Goal: Task Accomplishment & Management: Use online tool/utility

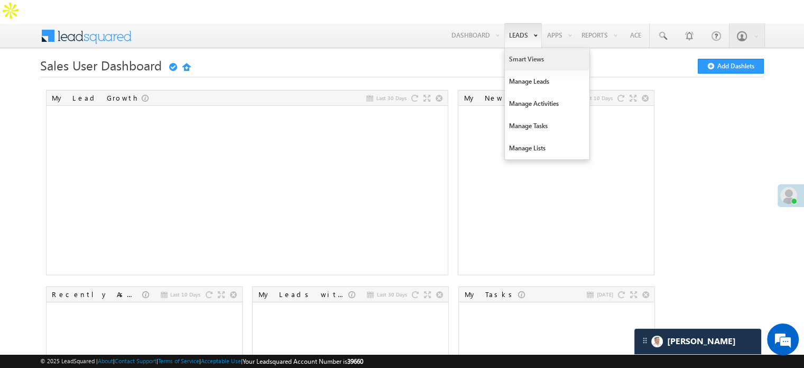
click at [521, 48] on link "Smart Views" at bounding box center [547, 59] width 85 height 22
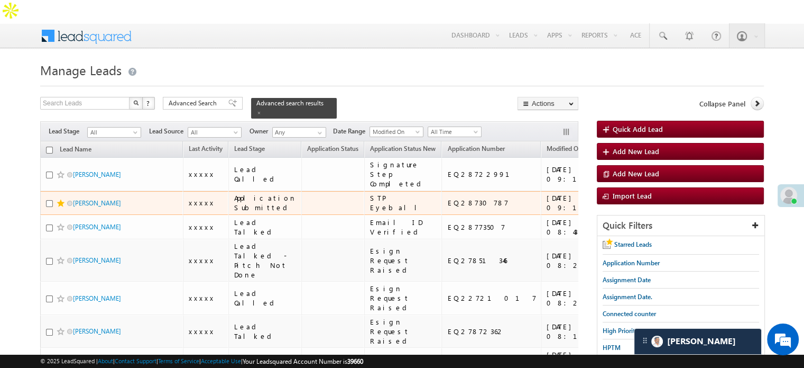
scroll to position [159, 0]
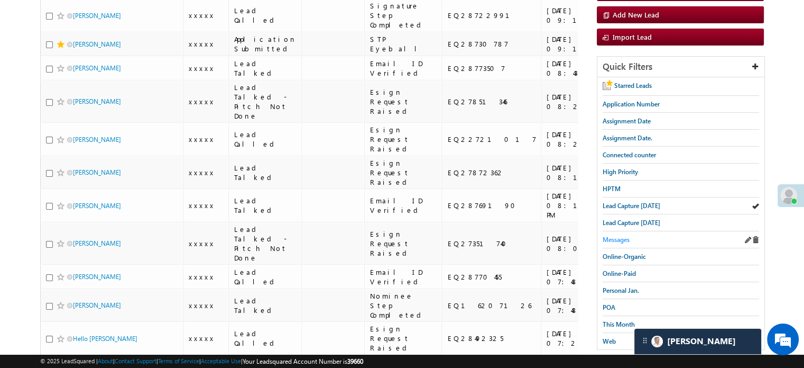
click at [627, 235] on span "Messages" at bounding box center [616, 239] width 27 height 8
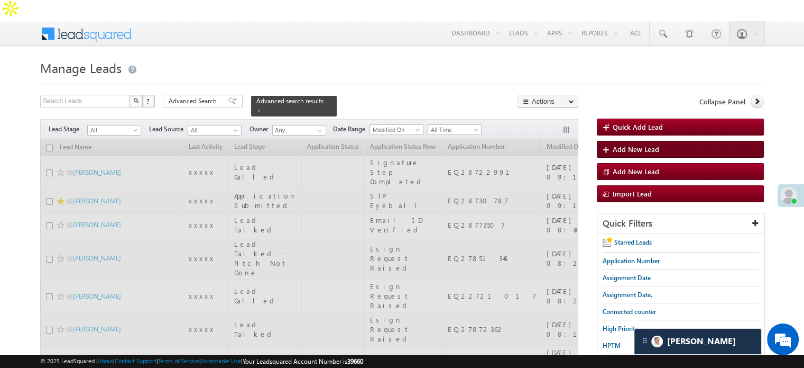
scroll to position [0, 0]
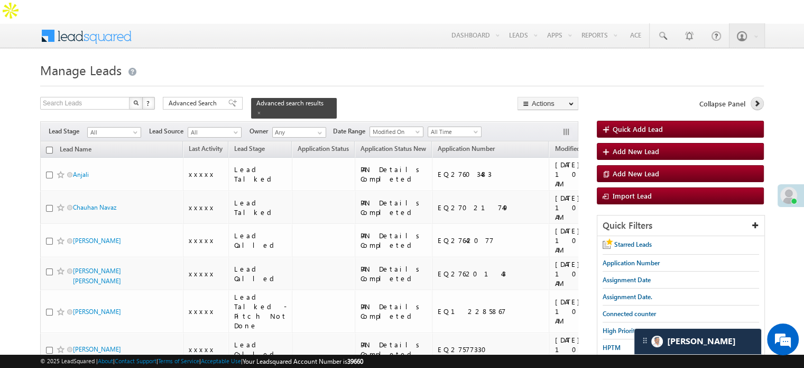
click at [759, 99] on icon at bounding box center [757, 102] width 7 height 7
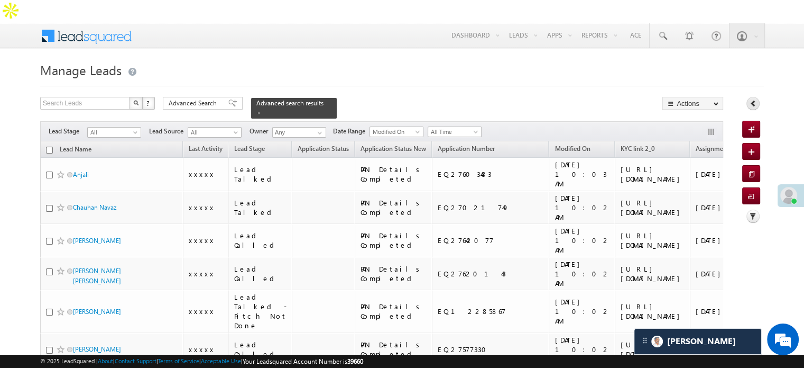
click at [757, 97] on link at bounding box center [753, 103] width 13 height 13
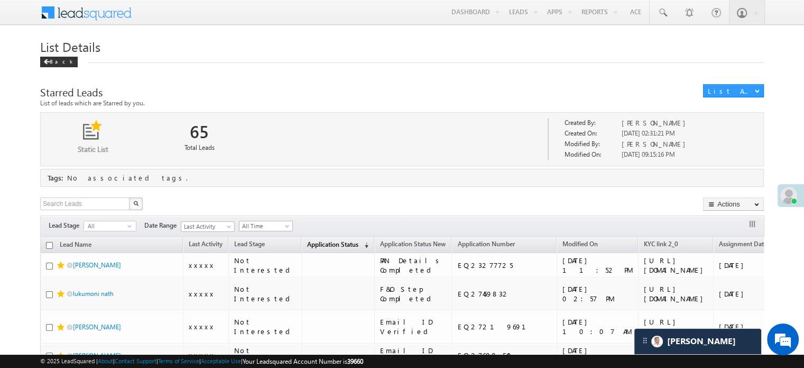
click at [360, 241] on span "(sorted descending)" at bounding box center [364, 245] width 8 height 8
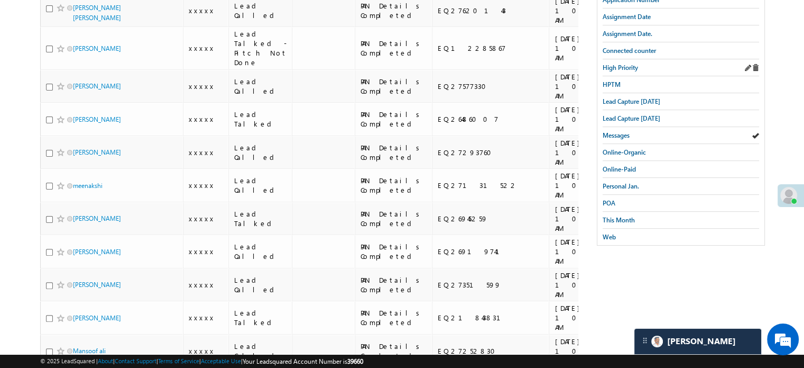
scroll to position [264, 0]
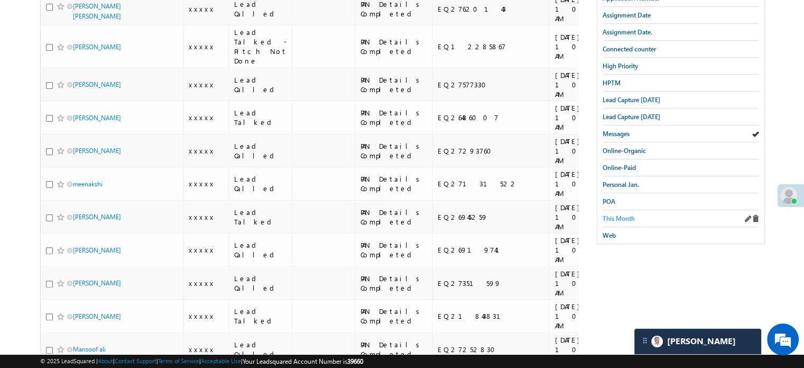
click at [620, 214] on span "This Month" at bounding box center [619, 218] width 32 height 8
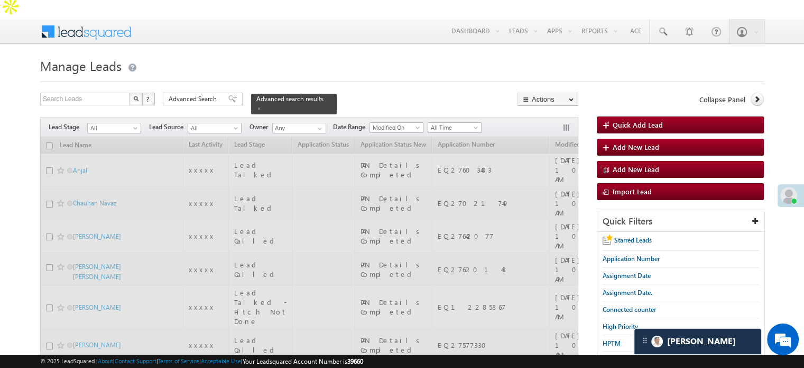
scroll to position [0, 0]
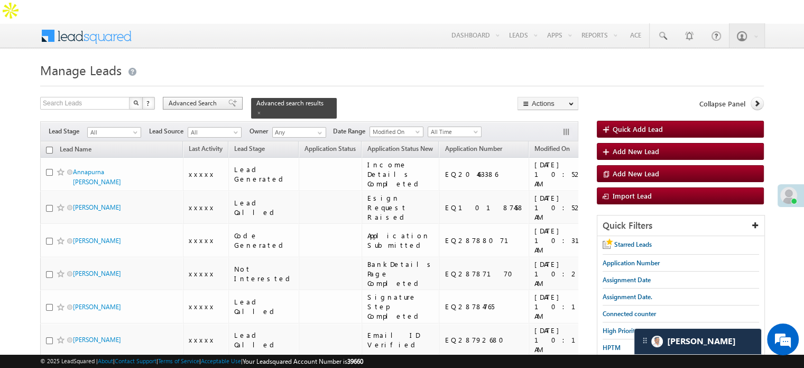
click at [206, 98] on span "Advanced Search" at bounding box center [194, 103] width 51 height 10
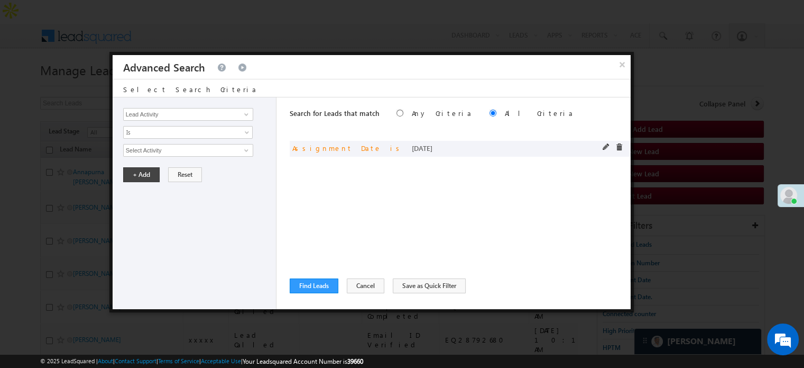
click at [604, 145] on span at bounding box center [606, 146] width 7 height 7
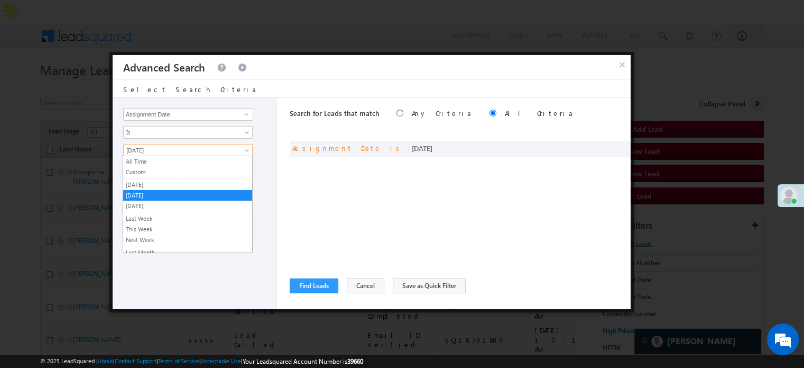
click at [231, 148] on span "[DATE]" at bounding box center [181, 150] width 115 height 10
click at [155, 182] on link "[DATE]" at bounding box center [187, 185] width 129 height 10
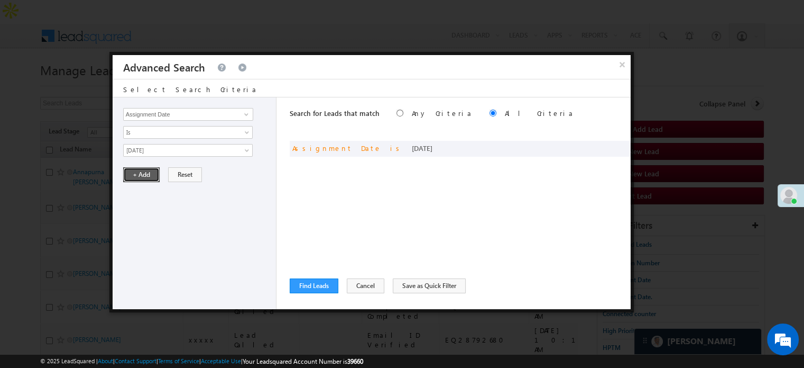
click at [142, 171] on button "+ Add" at bounding box center [141, 174] width 36 height 15
click at [312, 280] on button "Find Leads" at bounding box center [314, 285] width 49 height 15
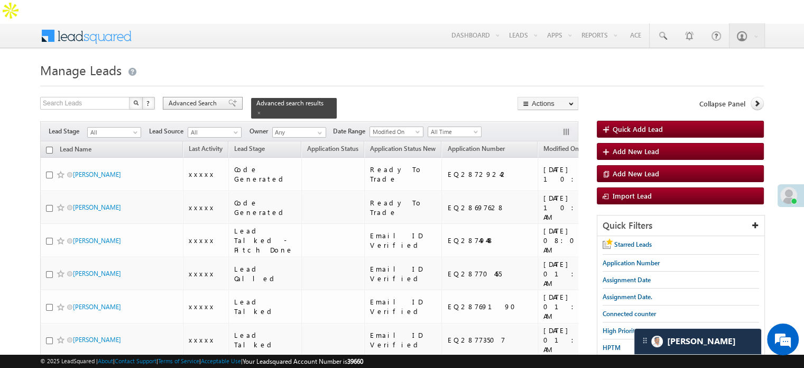
click at [228, 99] on span at bounding box center [232, 102] width 8 height 7
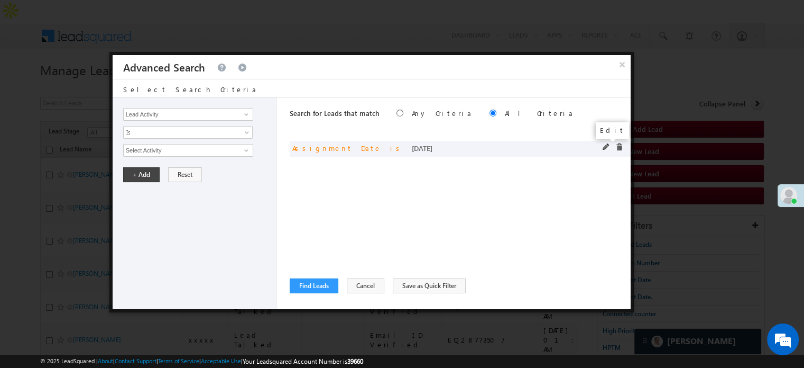
click at [604, 145] on span at bounding box center [606, 146] width 7 height 7
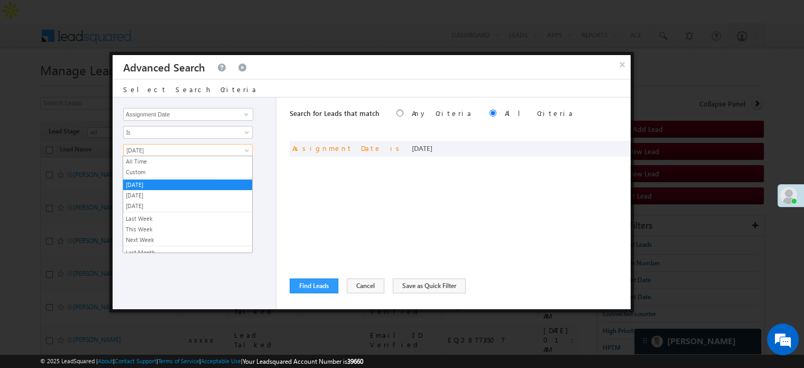
click at [207, 150] on span "[DATE]" at bounding box center [181, 150] width 115 height 10
click at [186, 171] on link "Custom" at bounding box center [187, 172] width 129 height 10
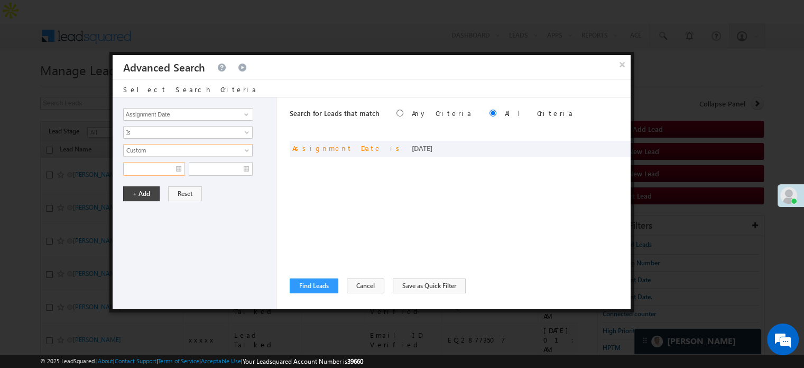
click at [161, 169] on input "text" at bounding box center [154, 169] width 62 height 14
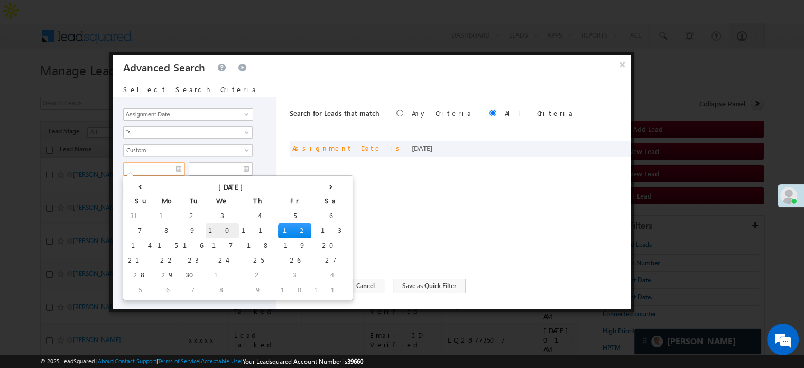
click at [206, 226] on td "10" at bounding box center [222, 230] width 33 height 15
type input "[DATE]"
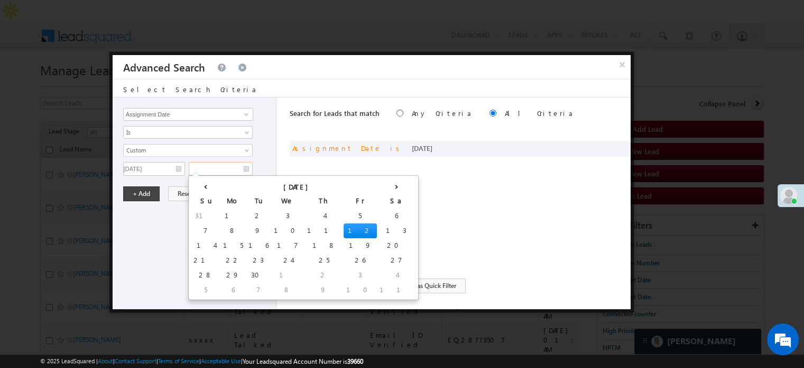
click at [221, 169] on input "text" at bounding box center [221, 169] width 64 height 14
click at [271, 227] on td "10" at bounding box center [287, 230] width 33 height 15
type input "[DATE]"
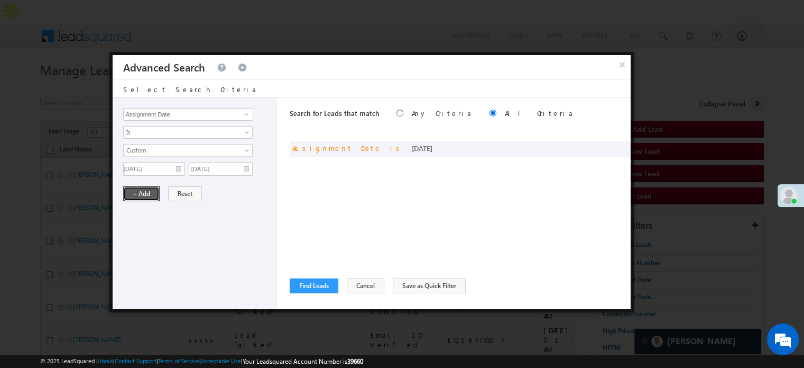
click at [145, 192] on button "+ Add" at bounding box center [141, 193] width 36 height 15
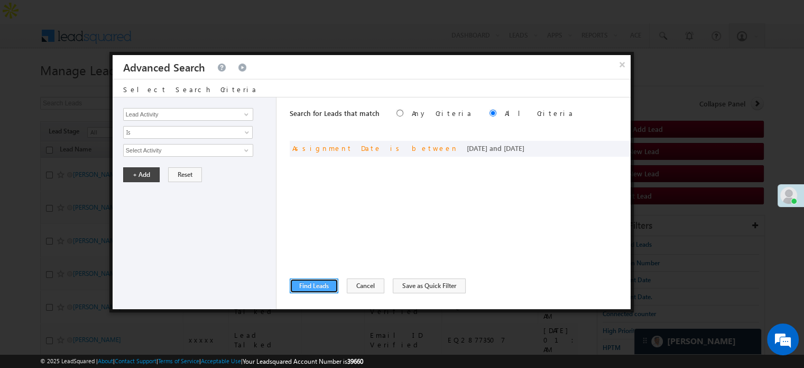
click at [316, 282] on button "Find Leads" at bounding box center [314, 285] width 49 height 15
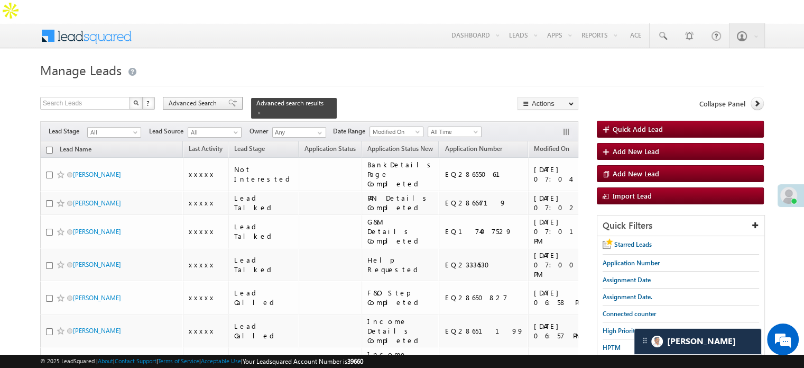
click at [201, 98] on span "Advanced Search" at bounding box center [194, 103] width 51 height 10
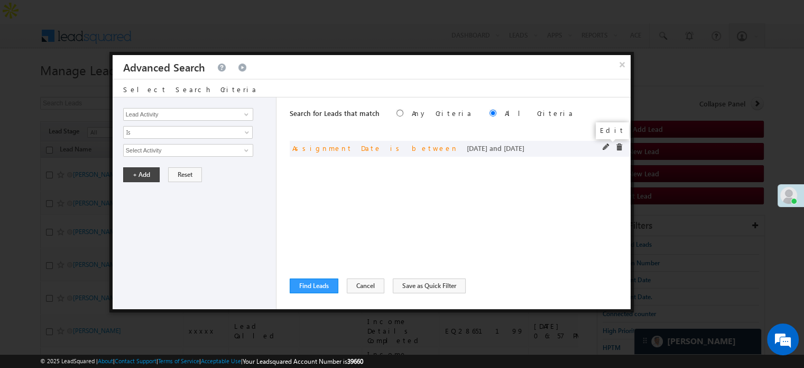
click at [603, 145] on span at bounding box center [606, 146] width 7 height 7
click at [168, 169] on input "[DATE]" at bounding box center [154, 169] width 62 height 14
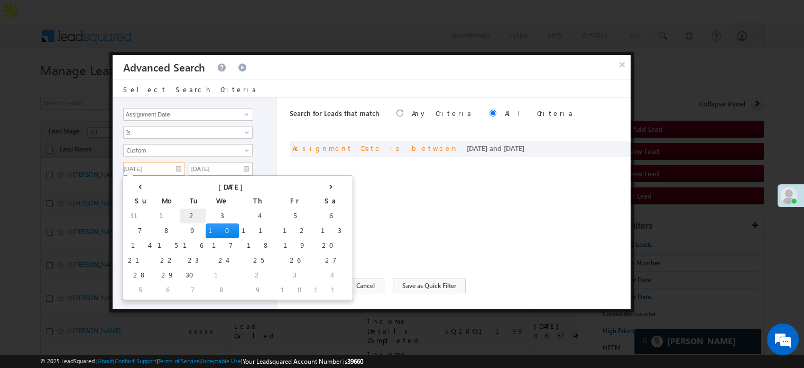
click at [180, 223] on td "9" at bounding box center [192, 230] width 25 height 15
type input "[DATE]"
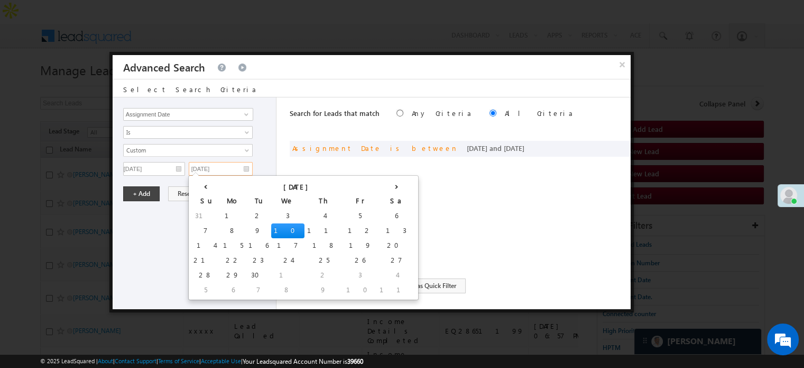
click at [234, 169] on input "[DATE]" at bounding box center [221, 169] width 64 height 14
click at [246, 232] on td "9" at bounding box center [258, 230] width 25 height 15
type input "[DATE]"
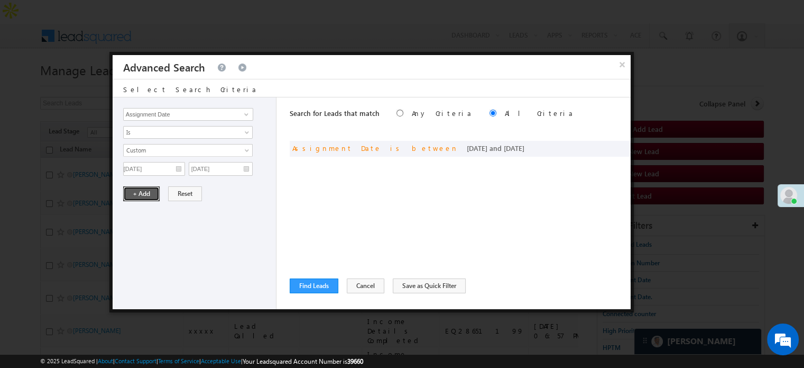
click at [143, 189] on button "+ Add" at bounding box center [141, 193] width 36 height 15
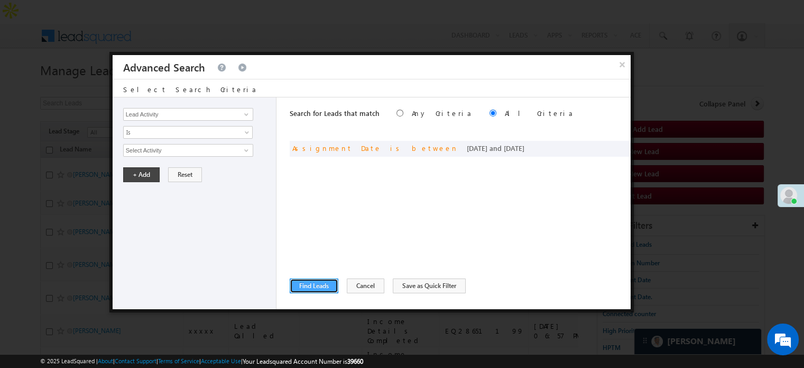
click at [301, 290] on button "Find Leads" at bounding box center [314, 285] width 49 height 15
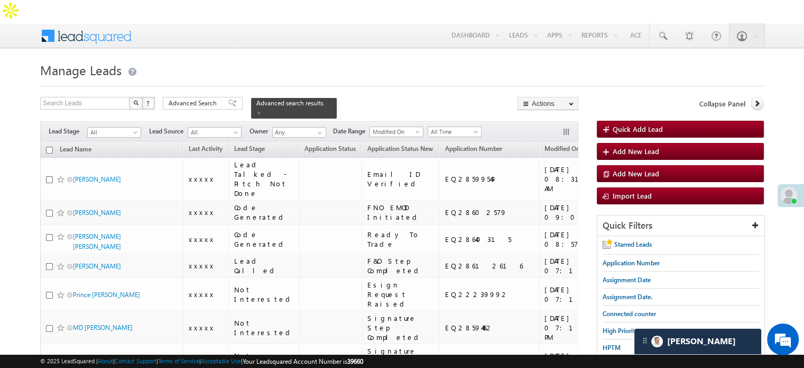
click at [617, 360] on span "Lead Capture [DATE]" at bounding box center [632, 364] width 58 height 8
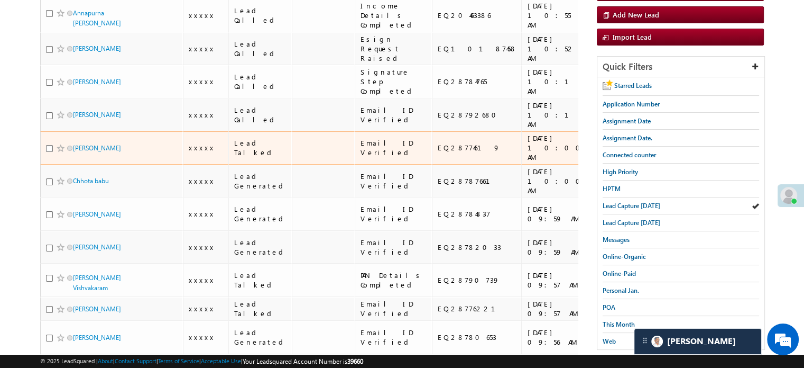
scroll to position [53, 0]
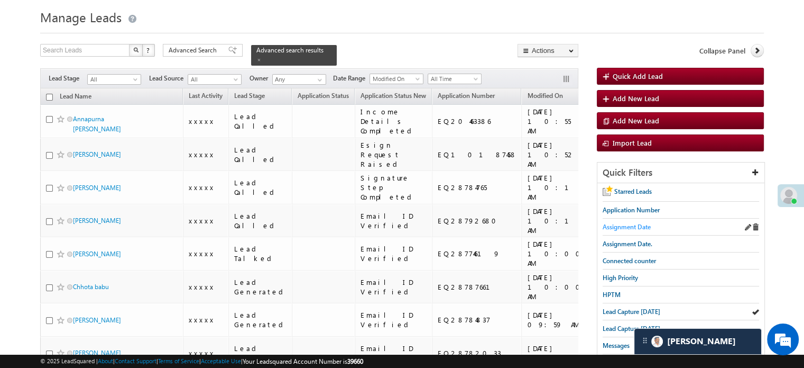
click at [603, 223] on span "Assignment Date" at bounding box center [627, 227] width 48 height 8
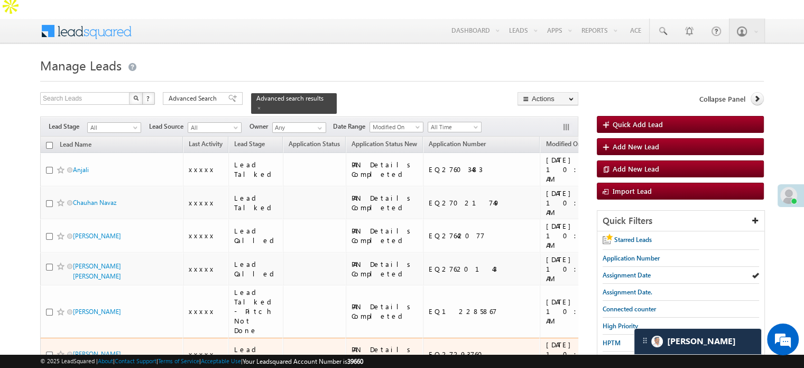
scroll to position [0, 0]
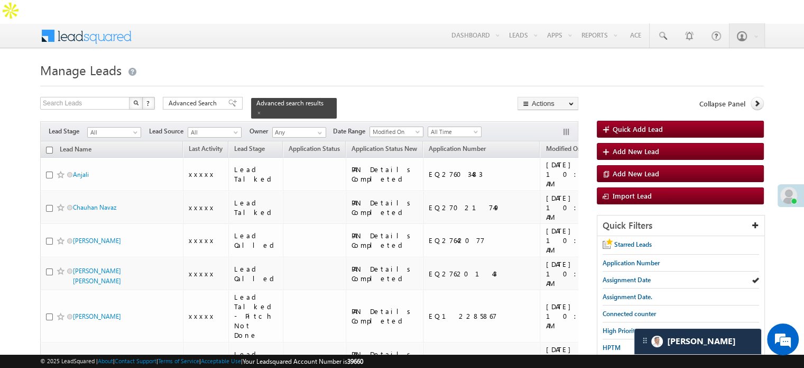
click at [477, 59] on h1 "Manage Leads" at bounding box center [402, 69] width 724 height 21
click at [620, 276] on span "Assignment Date" at bounding box center [627, 280] width 48 height 8
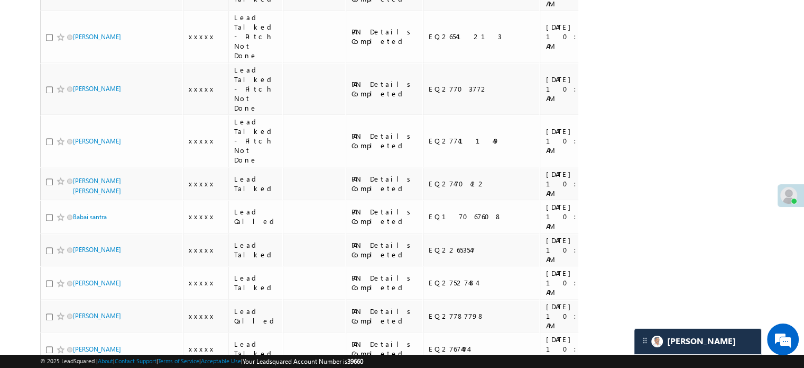
scroll to position [1586, 0]
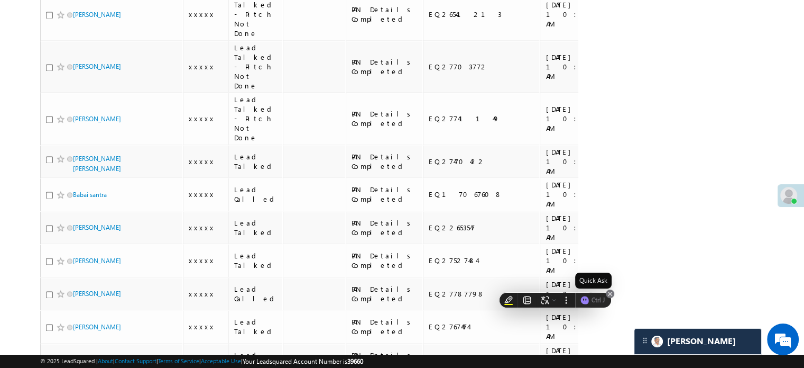
click at [611, 291] on icon at bounding box center [610, 293] width 8 height 8
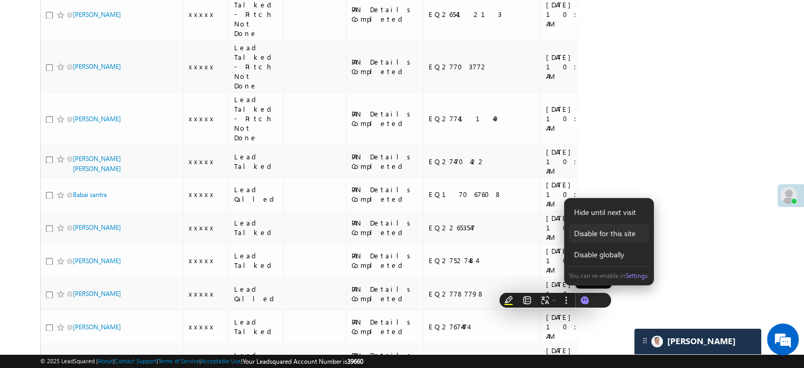
click at [613, 234] on div "Disable for this site" at bounding box center [609, 233] width 80 height 19
